Goal: Task Accomplishment & Management: Complete application form

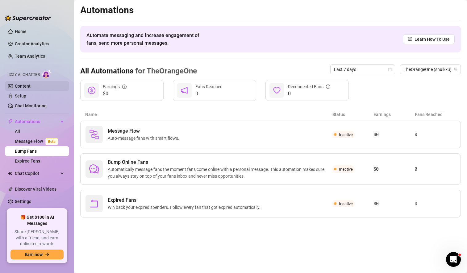
click at [31, 85] on link "Content" at bounding box center [23, 86] width 16 height 5
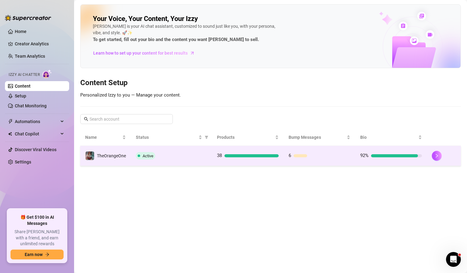
click at [180, 157] on div "Active" at bounding box center [171, 155] width 71 height 7
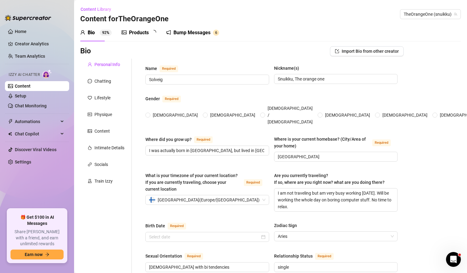
radio input "true"
type input "[DATE]"
click at [105, 114] on div "Physique" at bounding box center [103, 114] width 18 height 7
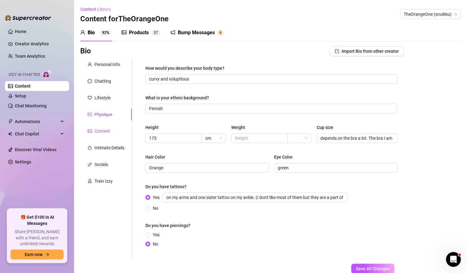
click at [106, 132] on div "Content" at bounding box center [101, 131] width 15 height 7
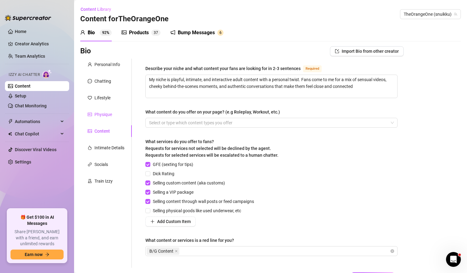
click at [103, 116] on div "Physique" at bounding box center [103, 114] width 18 height 7
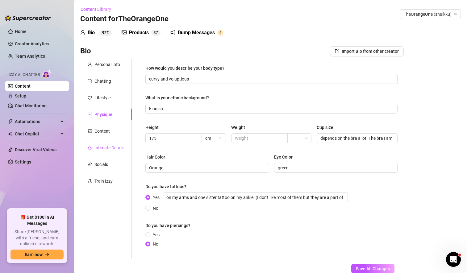
click at [110, 147] on div "Intimate Details" at bounding box center [109, 147] width 30 height 7
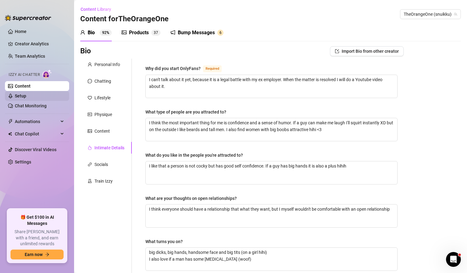
click at [26, 97] on link "Setup" at bounding box center [20, 96] width 11 height 5
